Goal: Entertainment & Leisure: Consume media (video, audio)

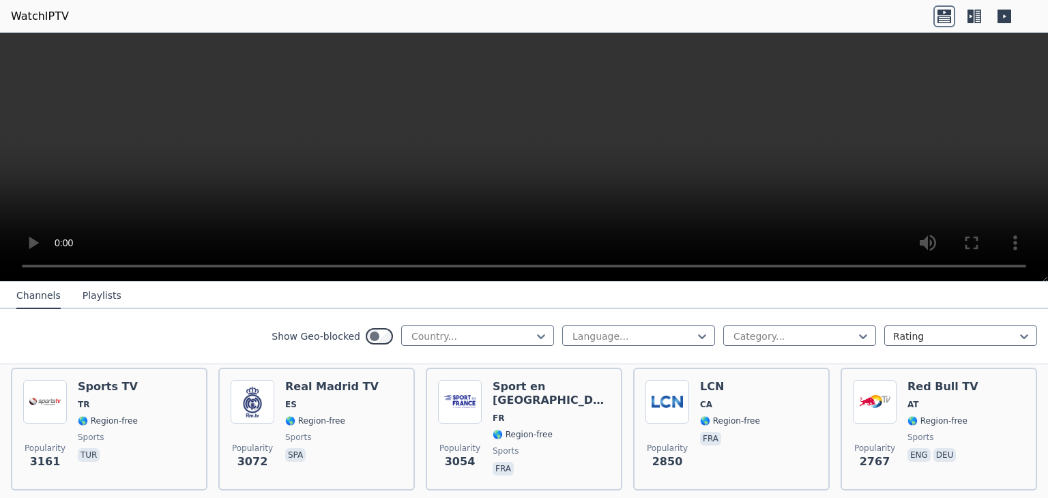
scroll to position [425, 0]
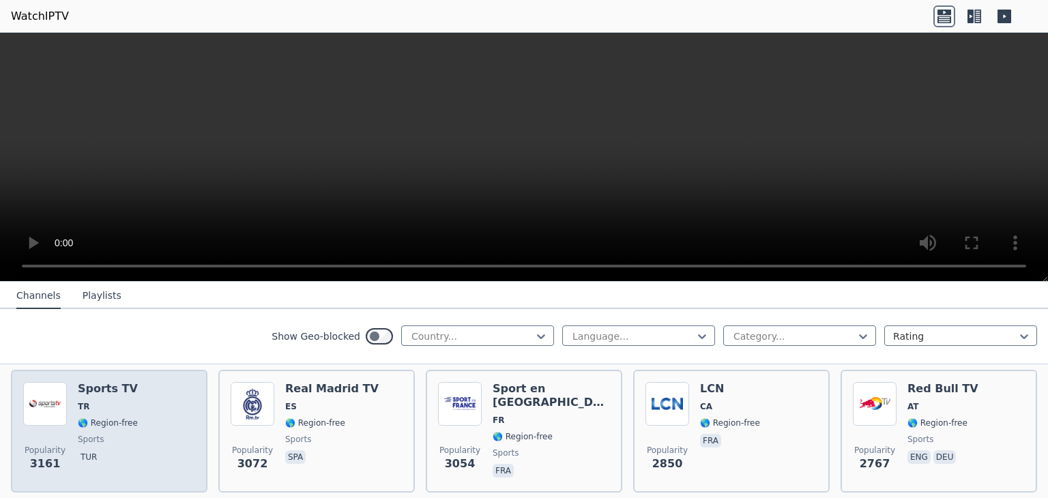
click at [103, 382] on h6 "Sports TV" at bounding box center [108, 389] width 60 height 14
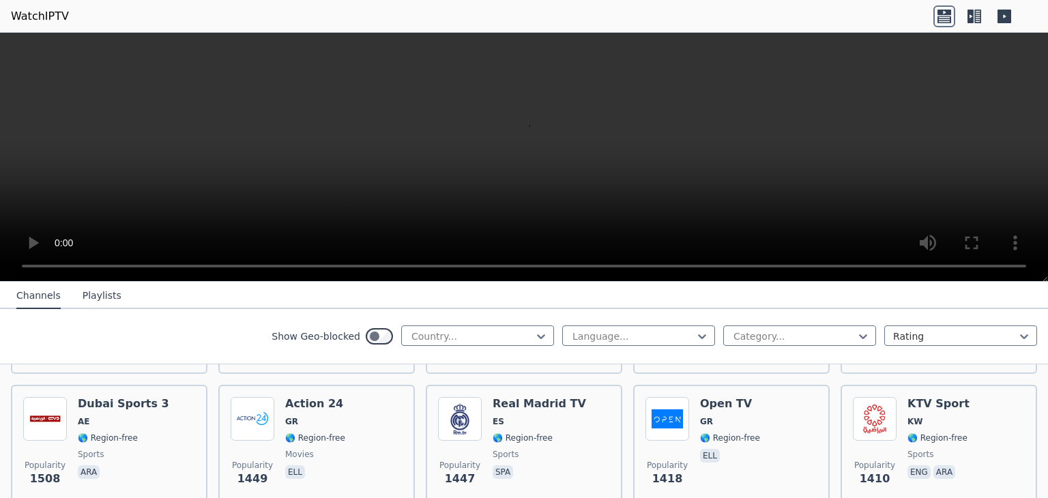
scroll to position [1080, 0]
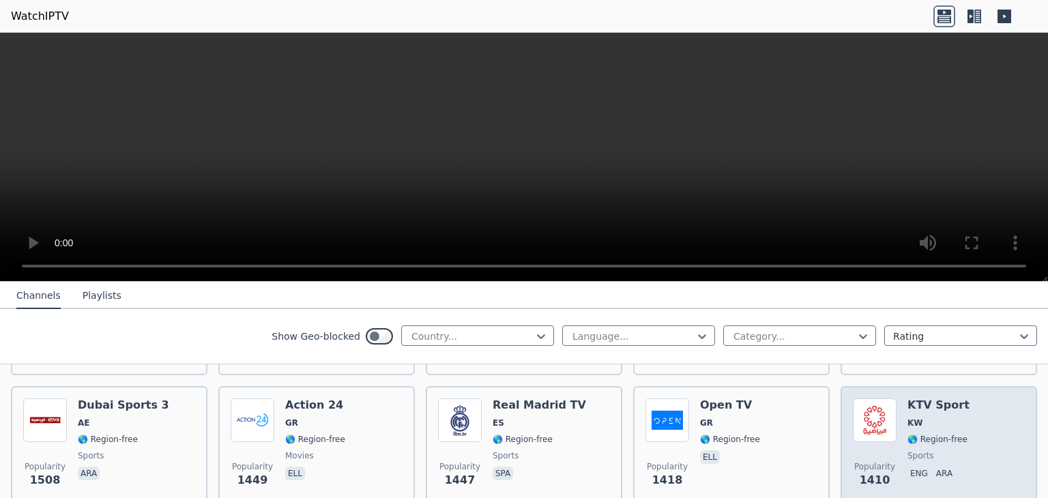
click at [971, 445] on div "Popularity 1410 KTV Sport KW 🌎 Region-free sports eng ara" at bounding box center [939, 447] width 172 height 98
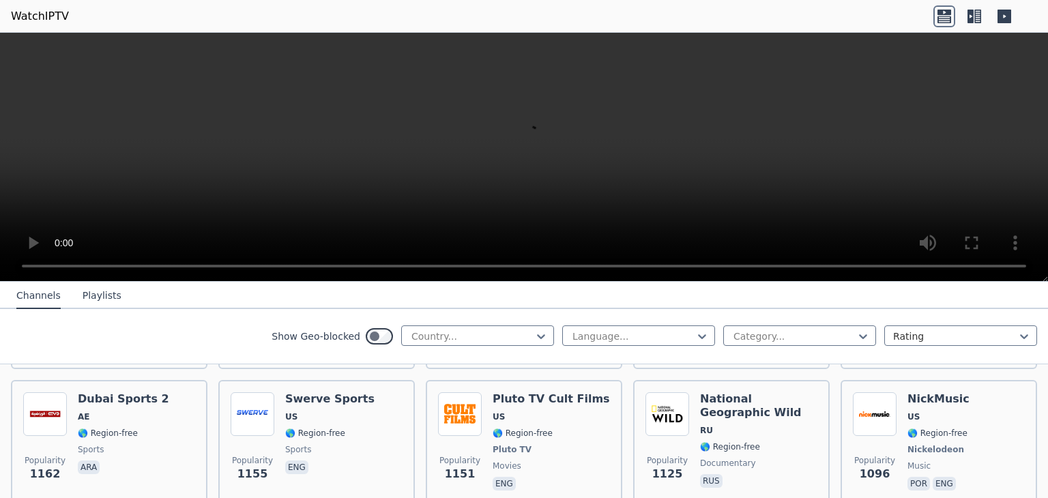
scroll to position [1626, 0]
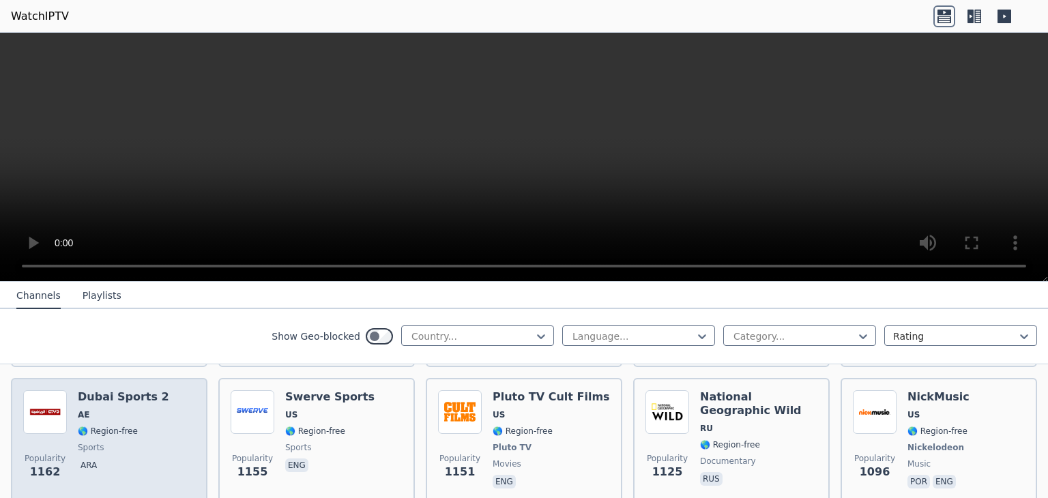
click at [166, 457] on div "Popularity 1162 Dubai Sports 2 AE 🌎 Region-free sports ara" at bounding box center [109, 440] width 172 height 101
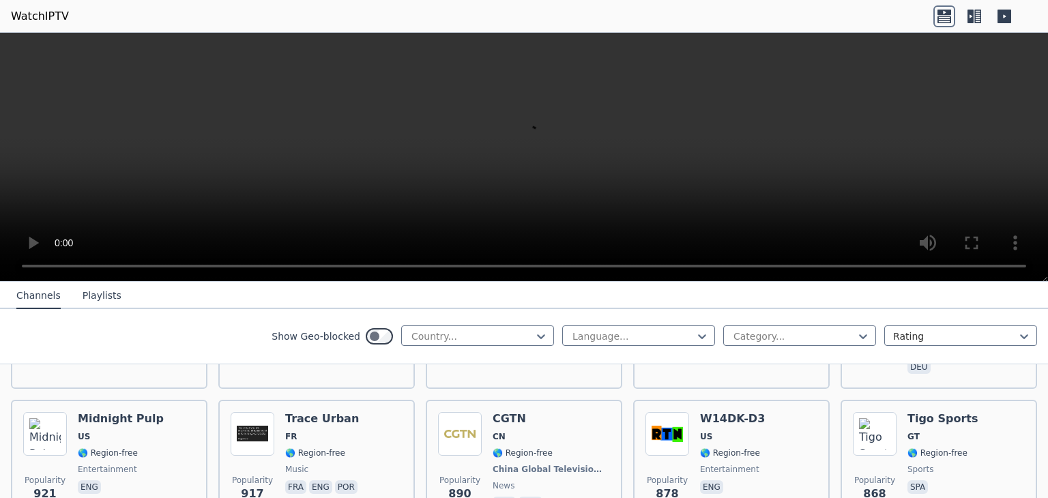
scroll to position [2308, 0]
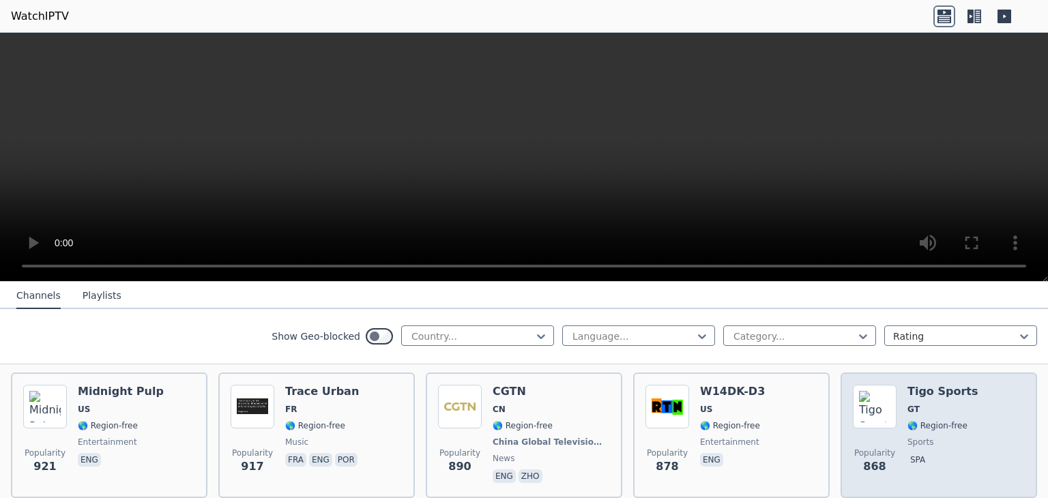
click at [953, 429] on div "Tigo Sports GT 🌎 Region-free sports spa" at bounding box center [942, 435] width 70 height 101
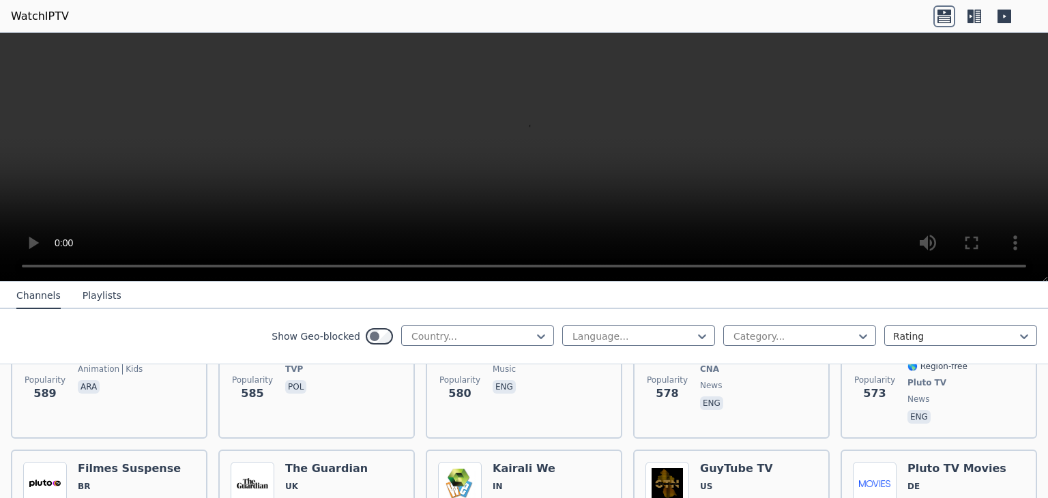
scroll to position [3891, 0]
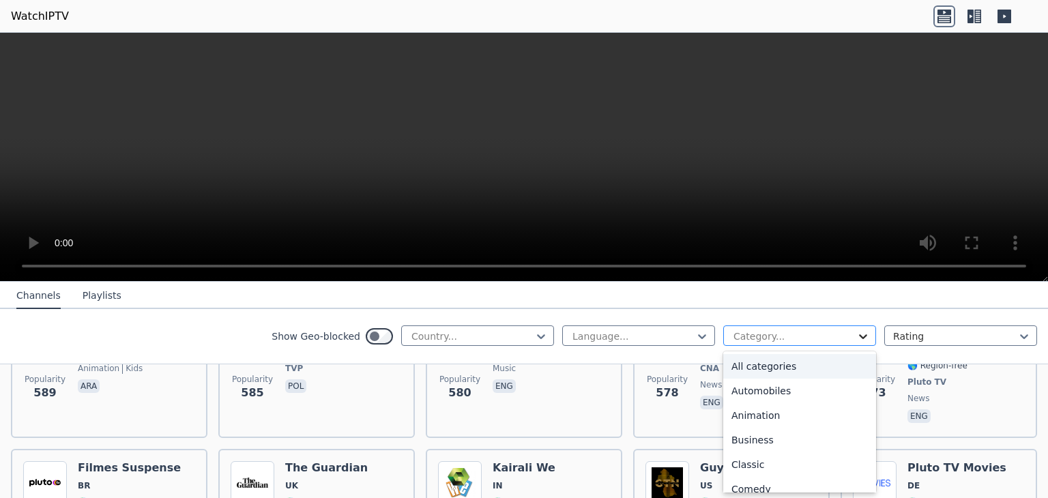
click at [856, 336] on icon at bounding box center [863, 337] width 14 height 14
click at [764, 441] on div "Sports" at bounding box center [799, 442] width 153 height 25
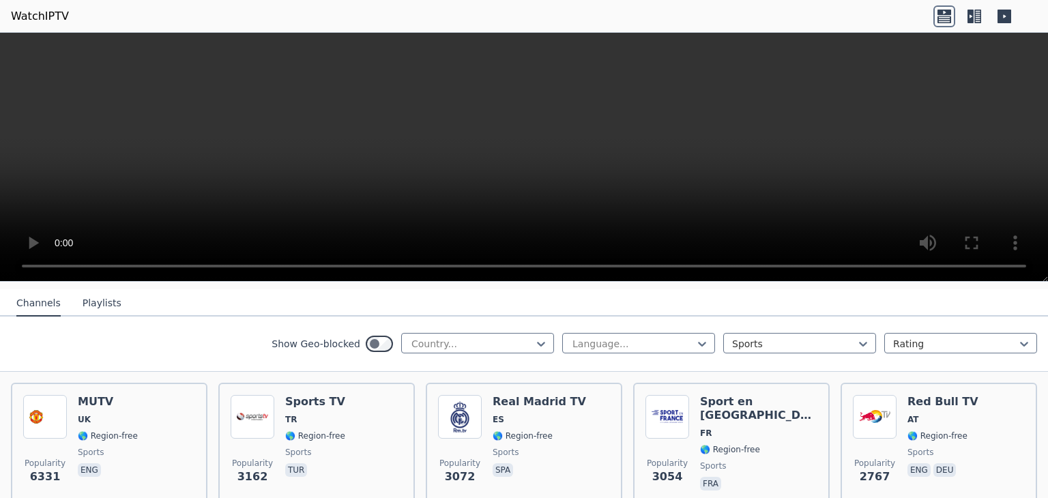
scroll to position [171, 0]
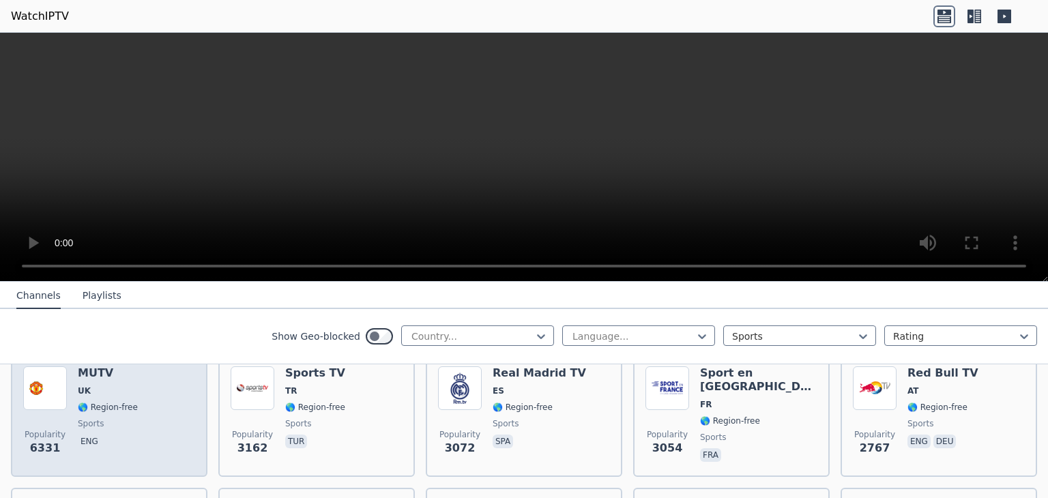
click at [188, 441] on div "Popularity 6331 MUTV [GEOGRAPHIC_DATA] 🌎 Region-free sports eng" at bounding box center [109, 415] width 172 height 98
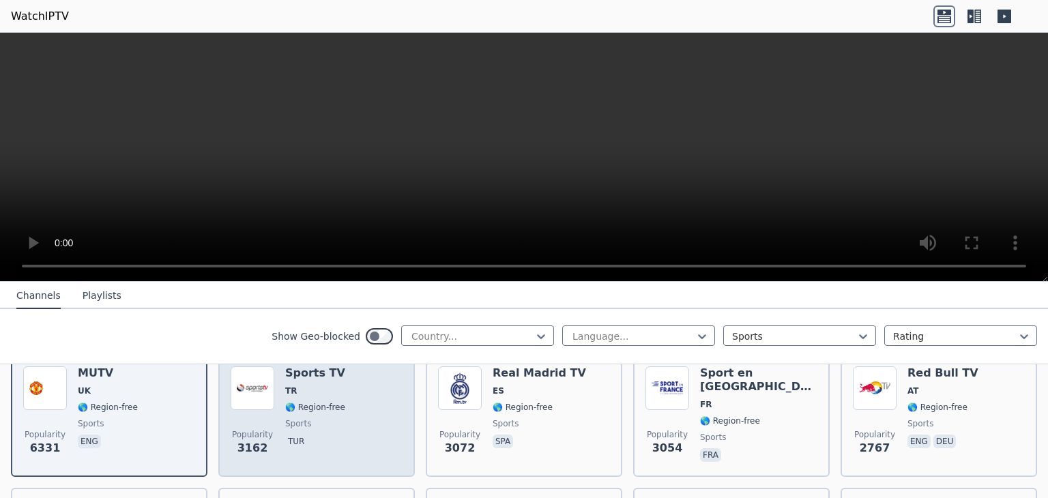
click at [334, 441] on div "Sports TV TR 🌎 Region-free sports tur" at bounding box center [315, 415] width 60 height 98
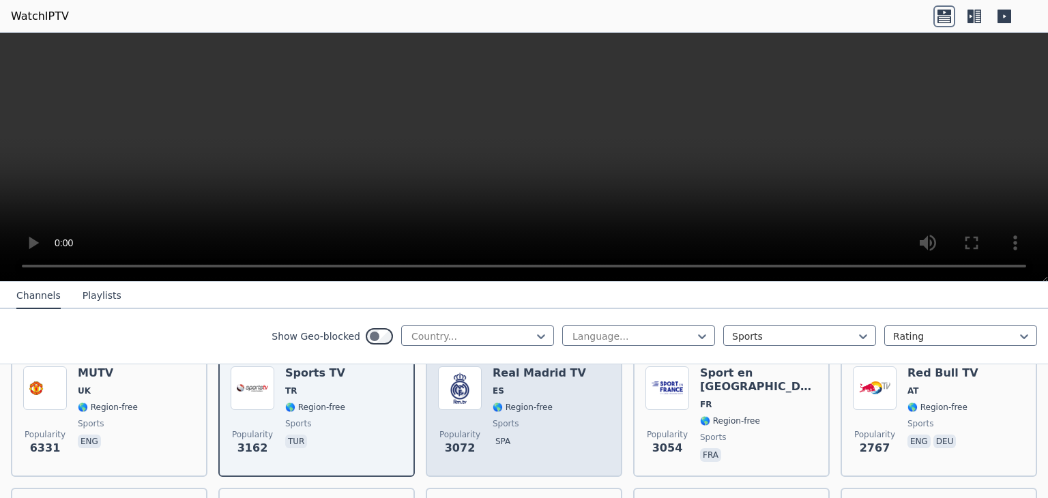
click at [587, 429] on div "Popularity 3072 Real Madrid TV ES 🌎 Region-free sports spa" at bounding box center [524, 415] width 172 height 98
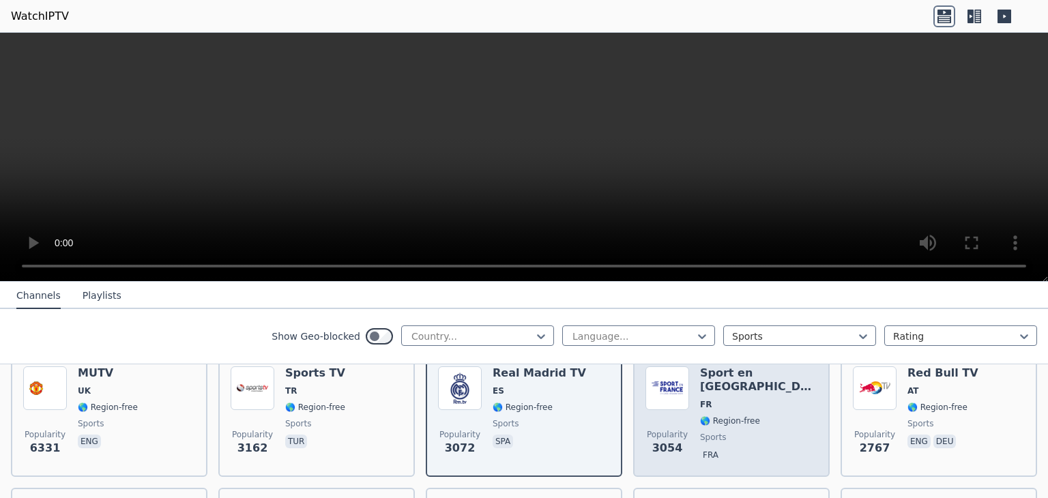
click at [763, 448] on span "fra" at bounding box center [758, 456] width 117 height 16
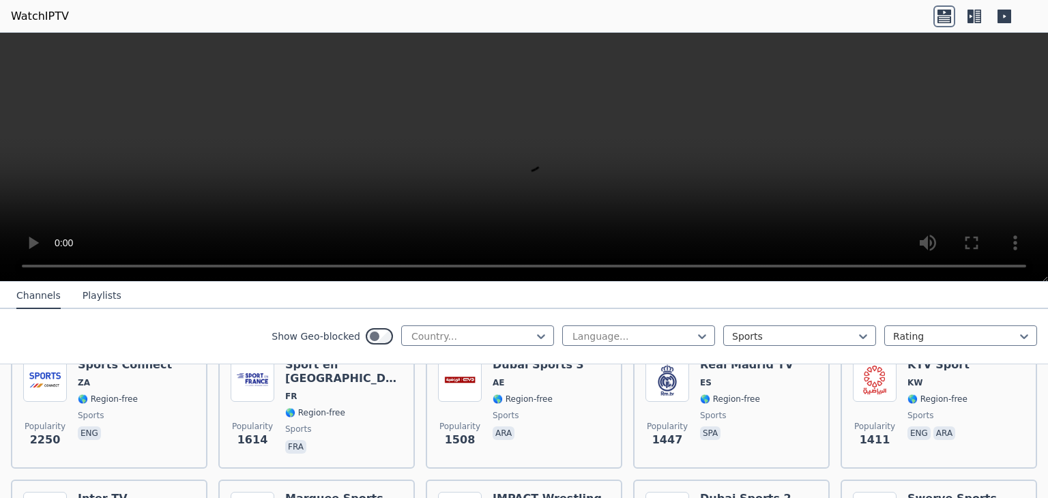
scroll to position [293, 0]
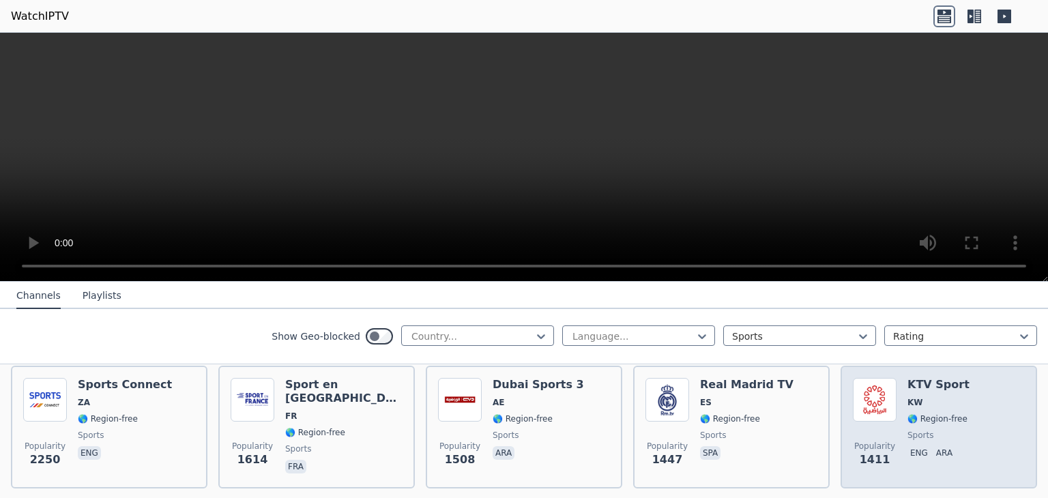
click at [997, 381] on div "Popularity 1411 KTV Sport KW 🌎 Region-free sports eng ara" at bounding box center [939, 427] width 172 height 98
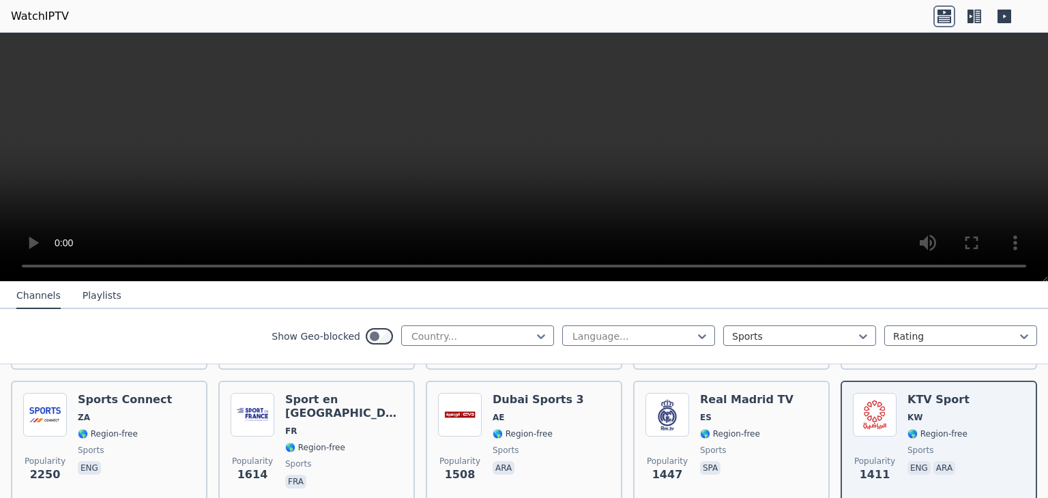
scroll to position [287, 0]
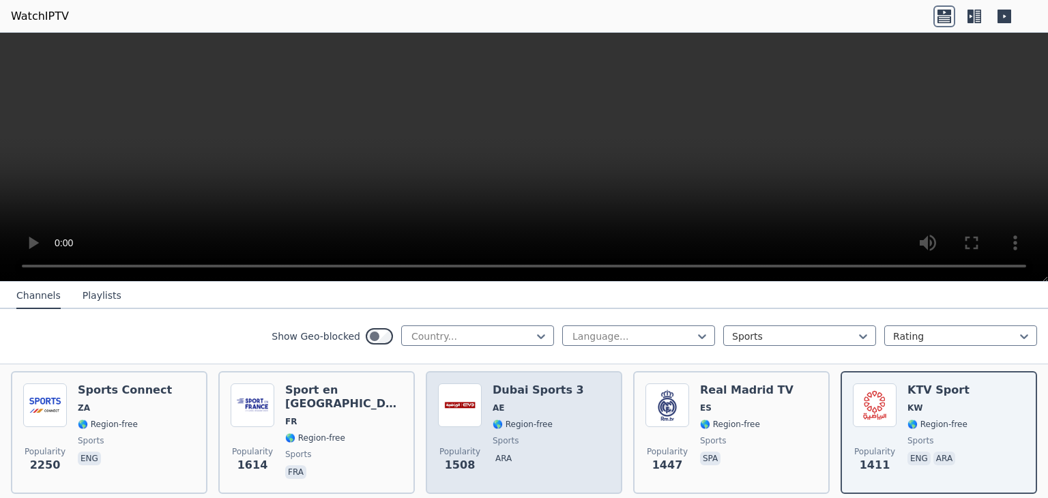
click at [583, 452] on div "Popularity 1508 Dubai Sports 3 AE 🌎 Region-free sports ara" at bounding box center [524, 432] width 172 height 98
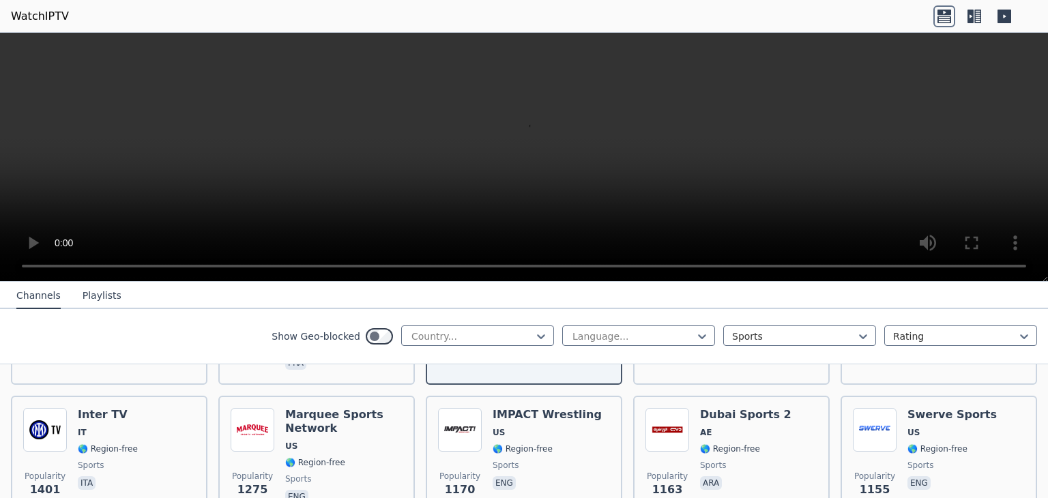
scroll to position [424, 0]
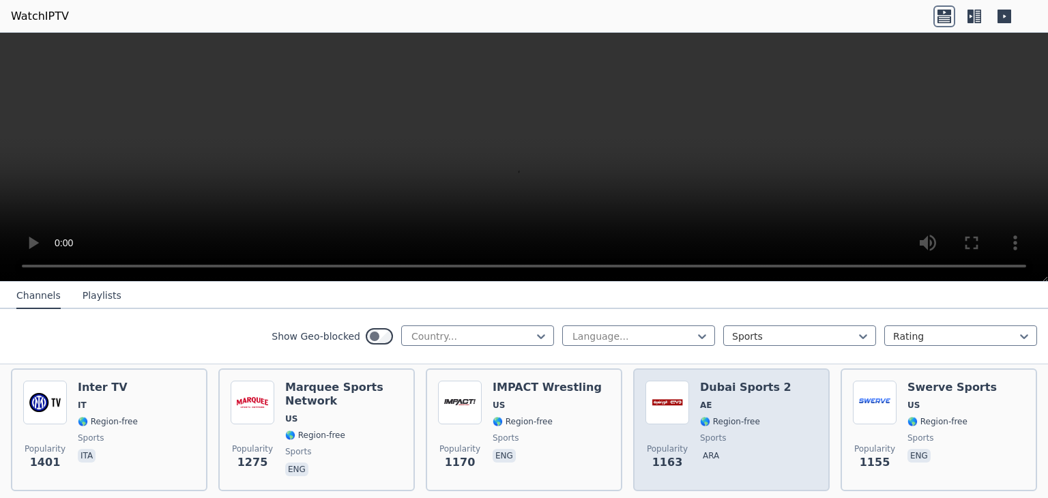
click at [798, 443] on div "Popularity 1163 Dubai Sports 2 AE 🌎 Region-free sports ara" at bounding box center [731, 430] width 172 height 98
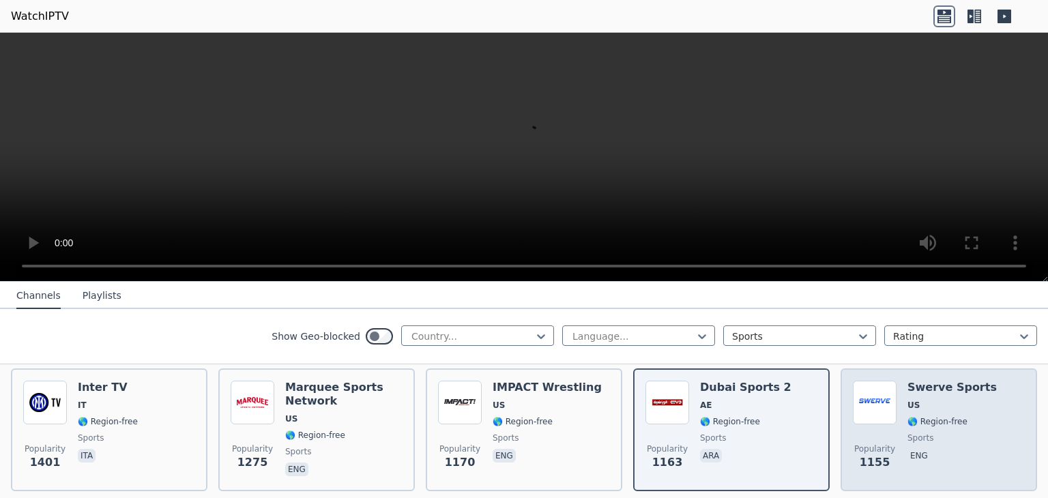
click at [979, 438] on div "Popularity 1155 Swerve Sports US 🌎 Region-free sports eng" at bounding box center [939, 430] width 172 height 98
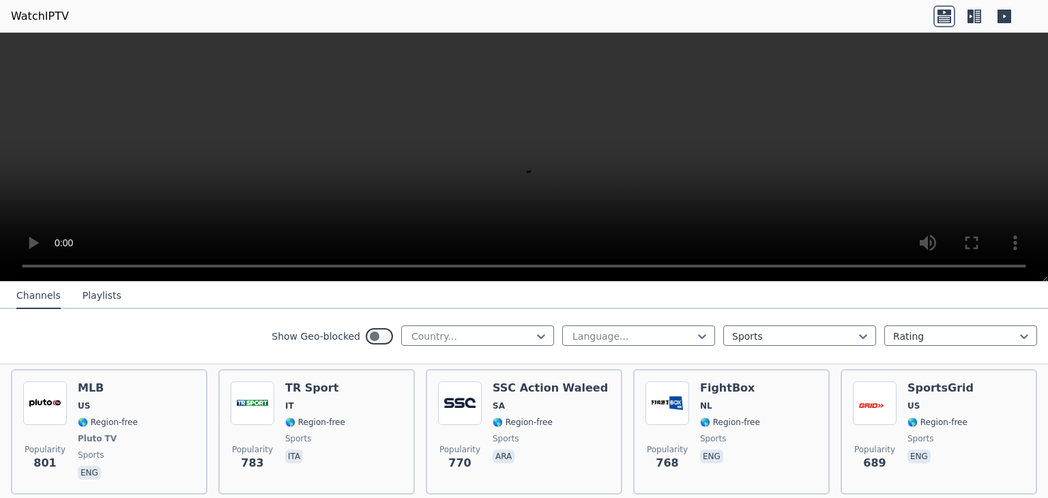
scroll to position [833, 0]
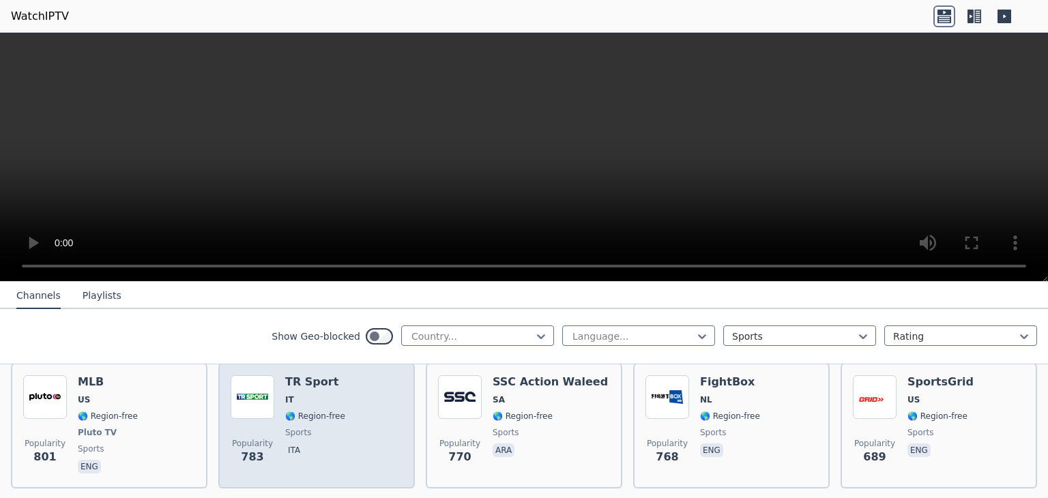
click at [379, 450] on div "Popularity 783 TR Sport IT 🌎 Region-free sports ita" at bounding box center [317, 425] width 172 height 101
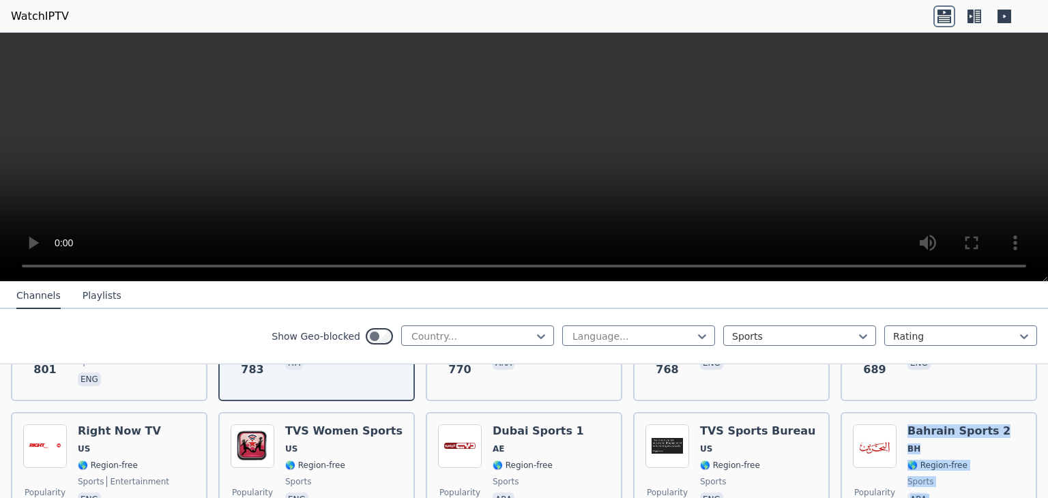
click at [1042, 490] on div "WatchIPTV - Free IPTV streams from across the world [DOMAIN_NAME] does not host…" at bounding box center [524, 390] width 1048 height 216
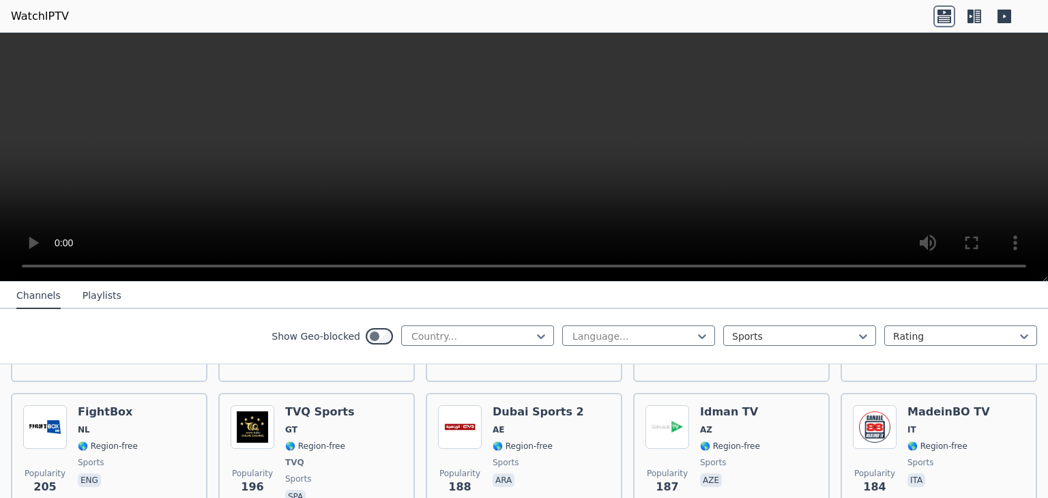
scroll to position [1761, 0]
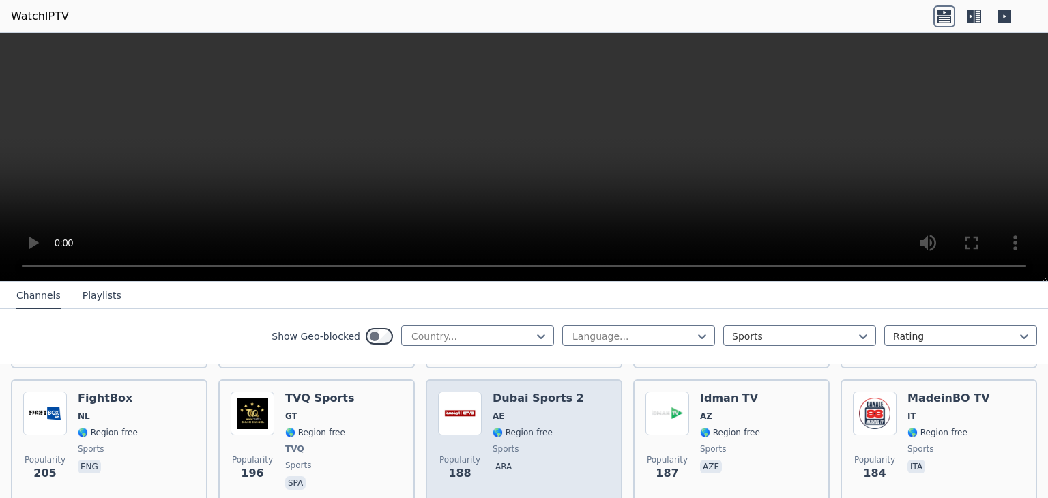
click at [557, 462] on div "Dubai Sports 2 AE 🌎 Region-free sports ara" at bounding box center [538, 442] width 91 height 101
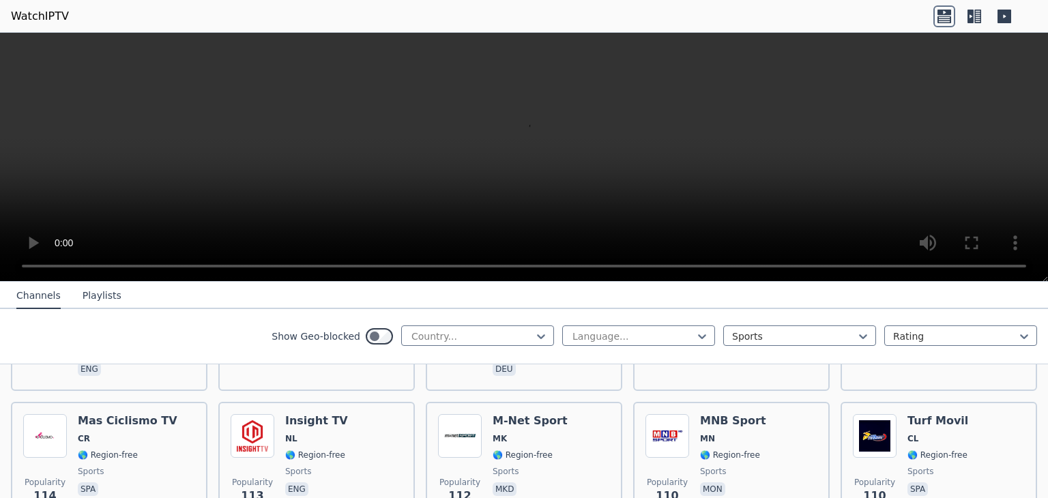
scroll to position [2545, 0]
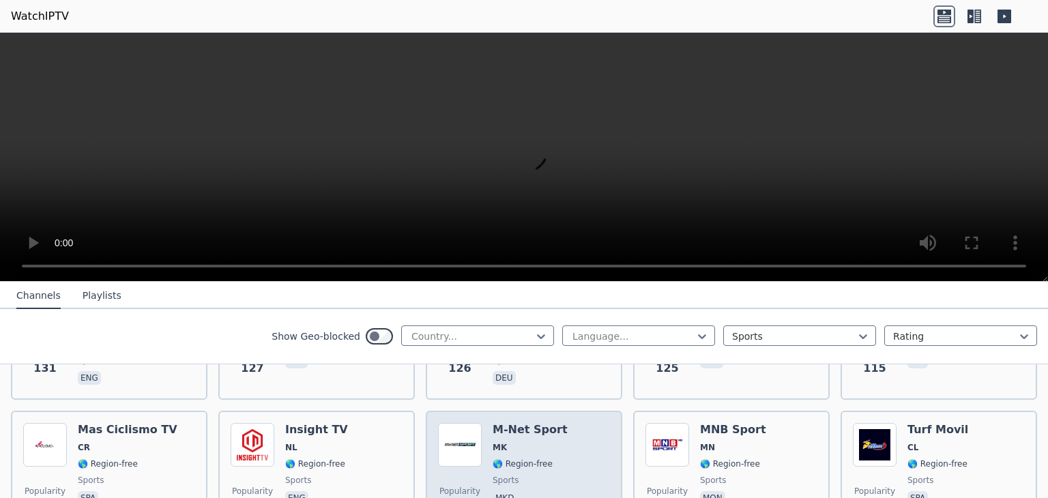
click at [576, 454] on div "Popularity 112 M-Net Sport MK 🌎 Region-free sports mkd" at bounding box center [524, 472] width 172 height 98
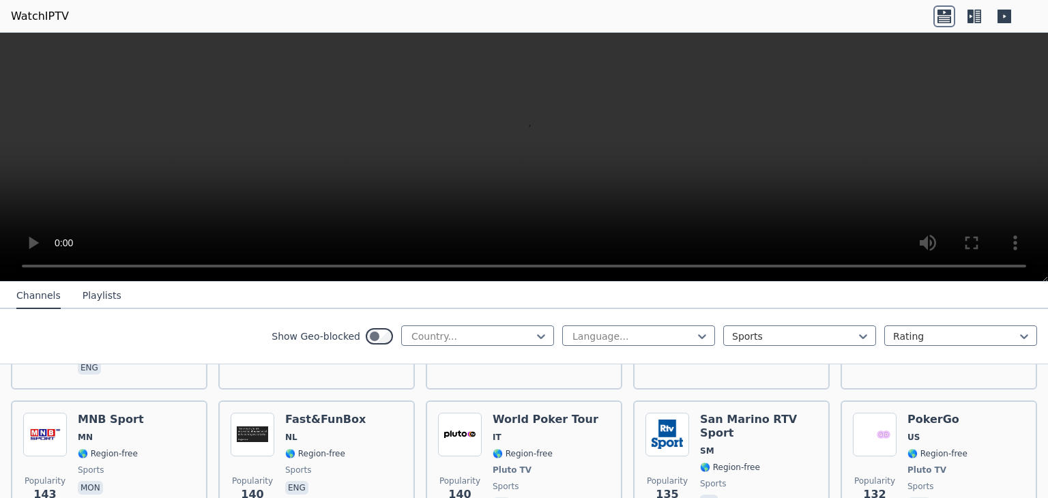
scroll to position [2292, 0]
